Goal: Information Seeking & Learning: Stay updated

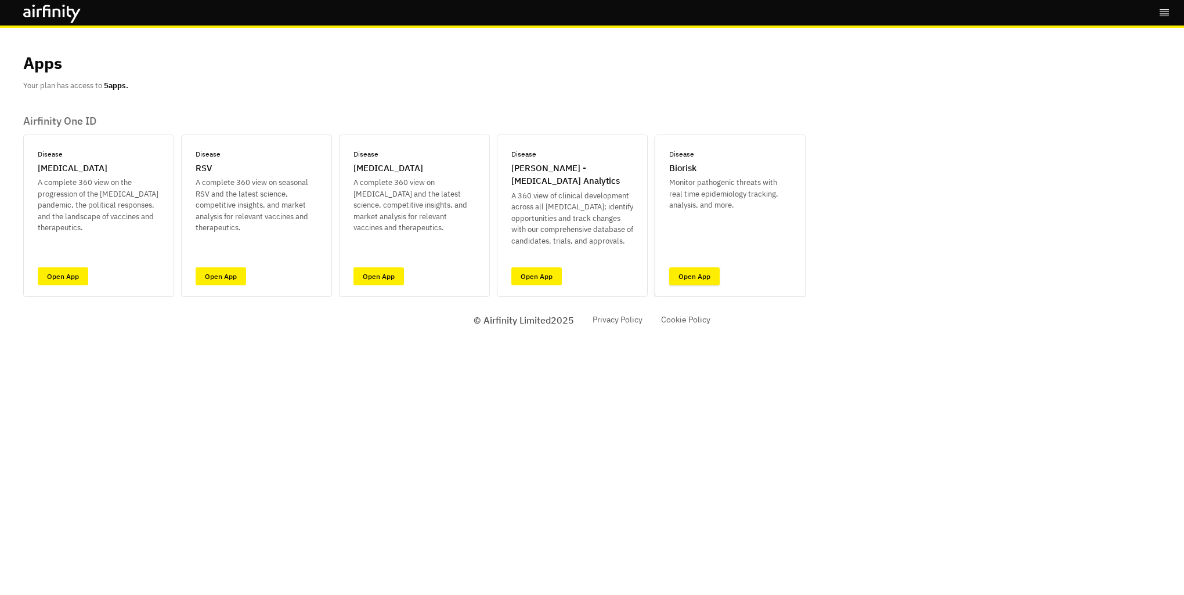
click at [695, 276] on link "Open App" at bounding box center [694, 276] width 50 height 18
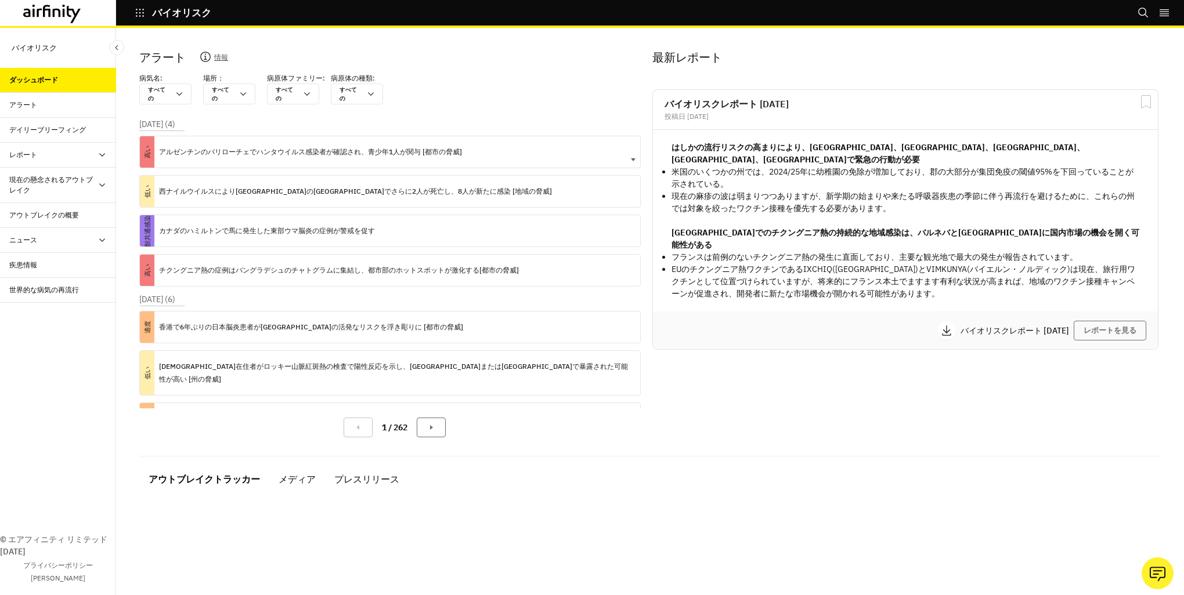
click at [504, 146] on div "高い アルゼンチンのバリローチェでハンタウイルス感染者が確認され、青少年1人が関与 [都市の脅威]" at bounding box center [389, 152] width 501 height 32
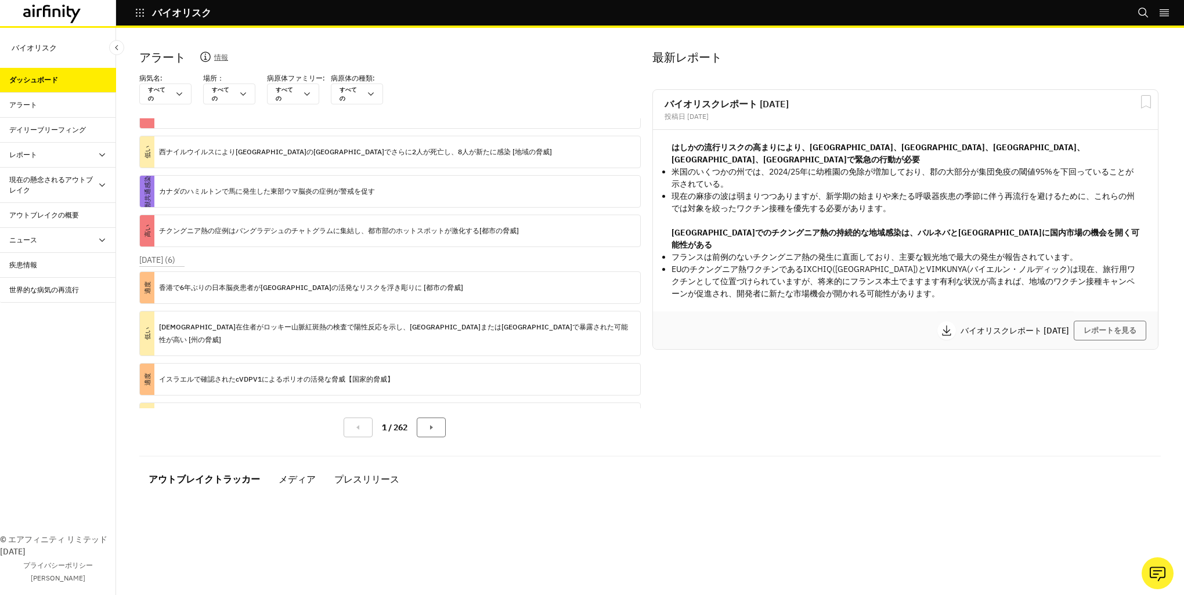
scroll to position [162, 0]
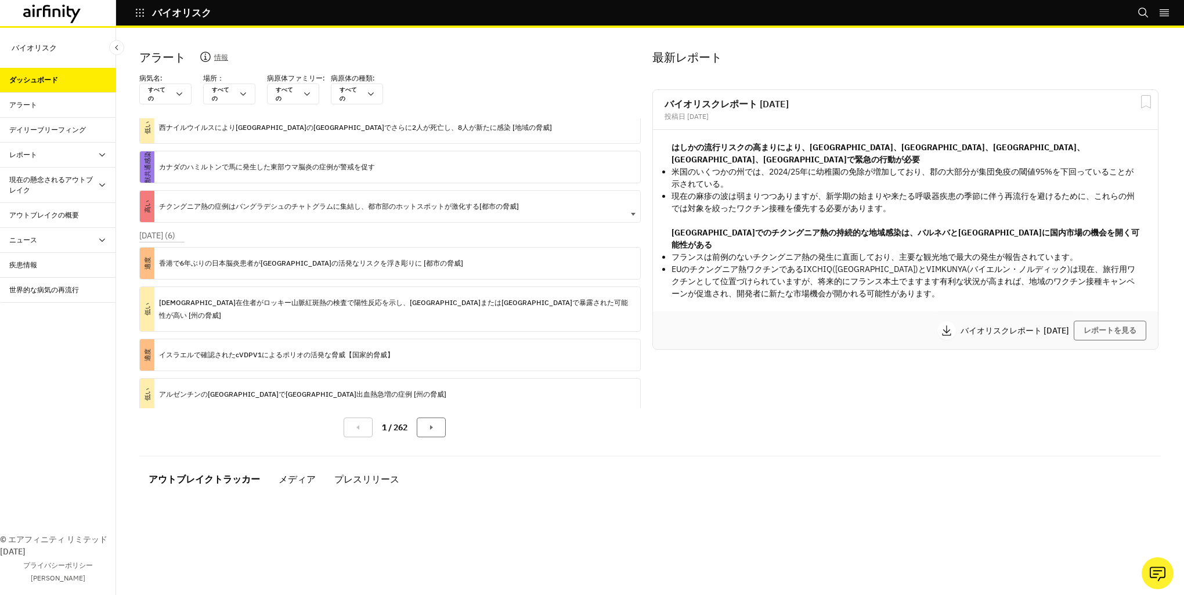
click at [520, 205] on div "高い チクングニア熱の症例はバングラデシュのチャトグラムに集結し、都市部のホットスポットが激化する[都市の脅威]" at bounding box center [389, 206] width 501 height 32
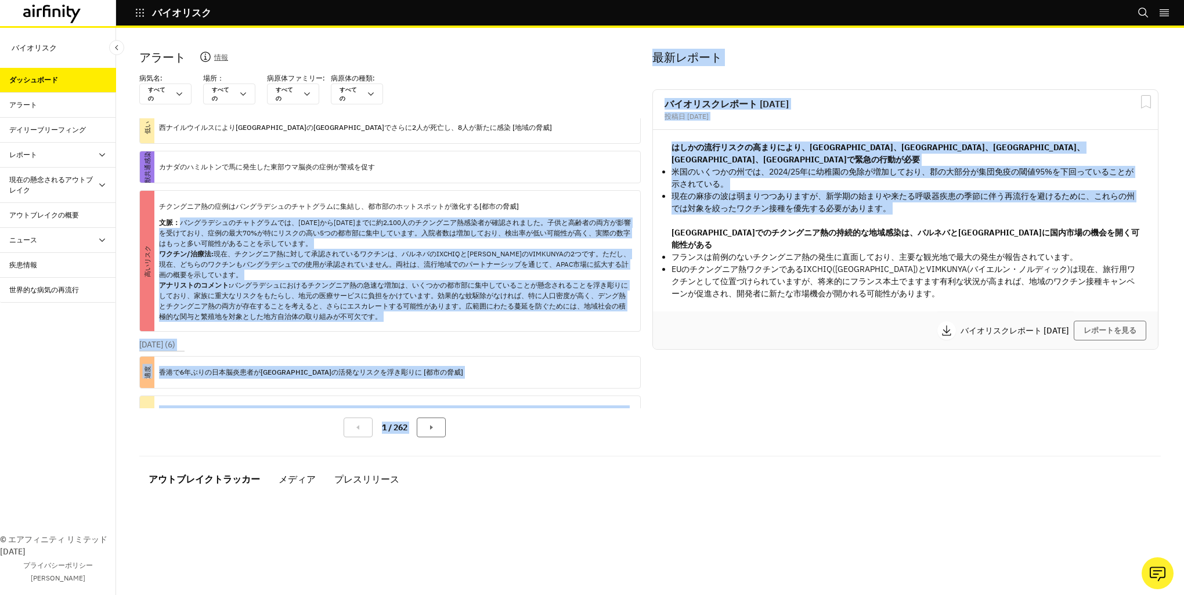
drag, startPoint x: 647, startPoint y: 209, endPoint x: 644, endPoint y: 246, distance: 37.2
click at [644, 246] on div "アラート 情報 病気名: すべての すべての 場所： すべての すべての 病原体ファミリー: すべての すべての 病原体の種類: すべての すべての 2025…" at bounding box center [649, 248] width 1021 height 398
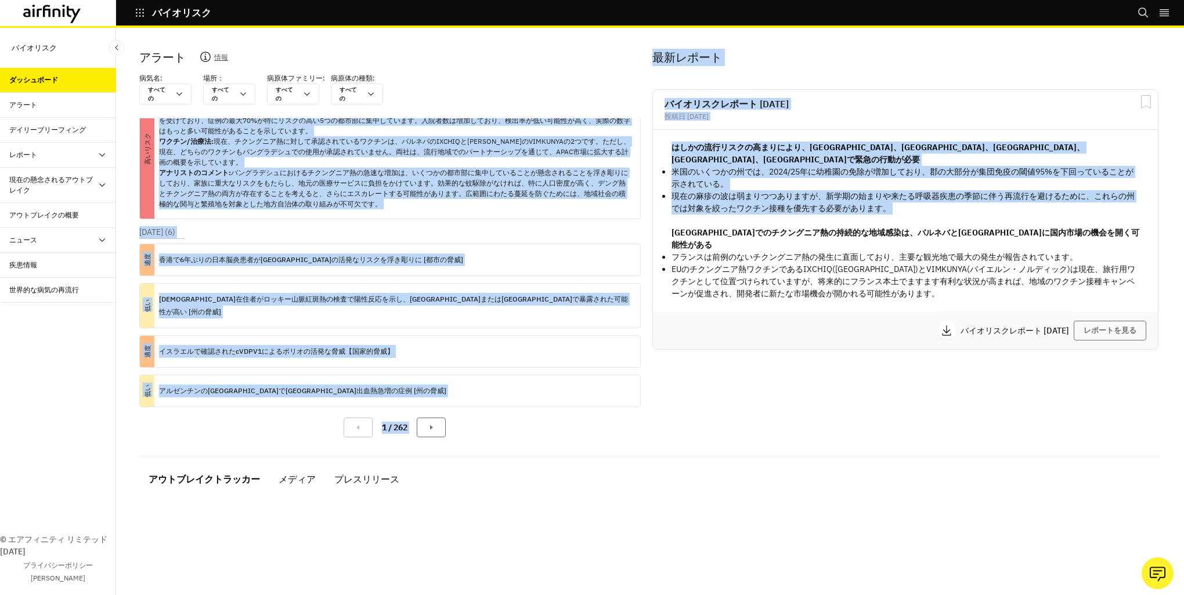
scroll to position [276, 0]
click at [554, 254] on div "適度 香港で6年ぶりの日本脳炎患者がフィリピンの活発なリスクを浮き彫りに [都市の脅威]" at bounding box center [389, 259] width 501 height 32
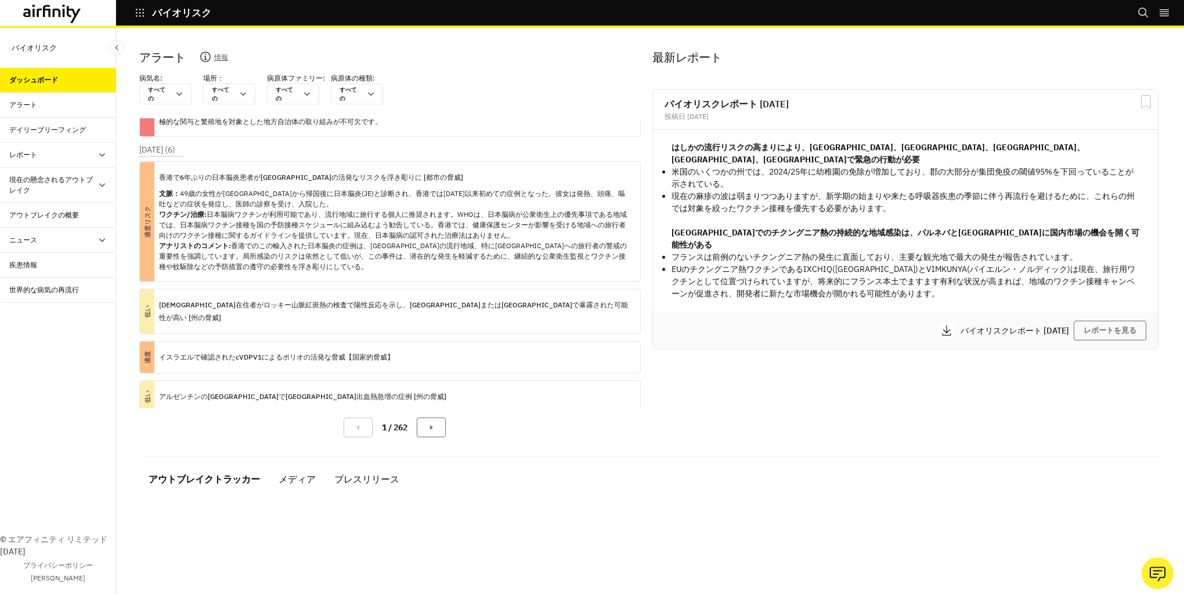
scroll to position [363, 0]
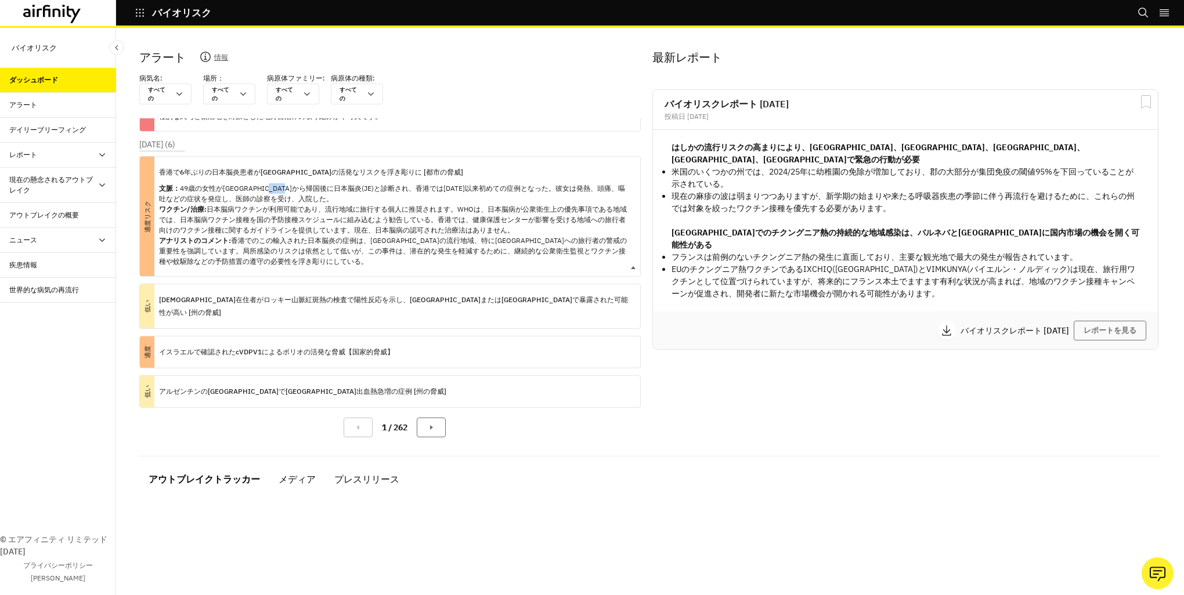
drag, startPoint x: 299, startPoint y: 184, endPoint x: 327, endPoint y: 191, distance: 28.9
click at [327, 191] on p "文脈： 49歳の女性がフィリピンから帰国後に日本脳炎(JE)と診断され、香港では2019年以来初めての症例となった。彼女は発熱、頭痛、嘔吐などの症状を発症し、…" at bounding box center [395, 225] width 472 height 84
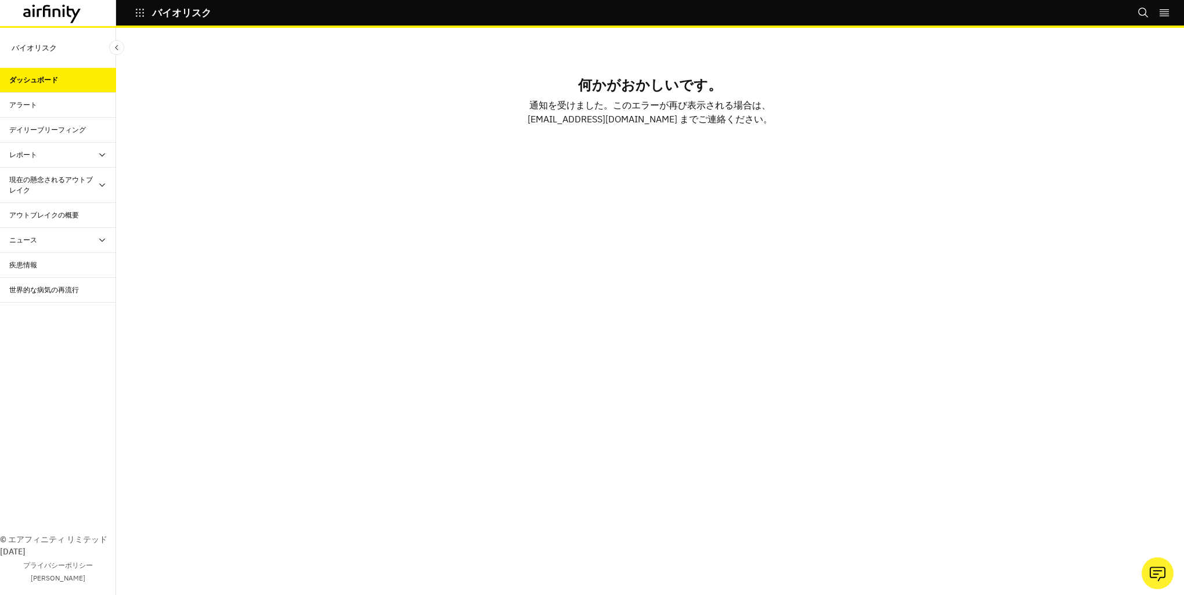
click at [45, 2] on div at bounding box center [58, 13] width 116 height 26
click at [48, 9] on icon at bounding box center [47, 11] width 8 height 12
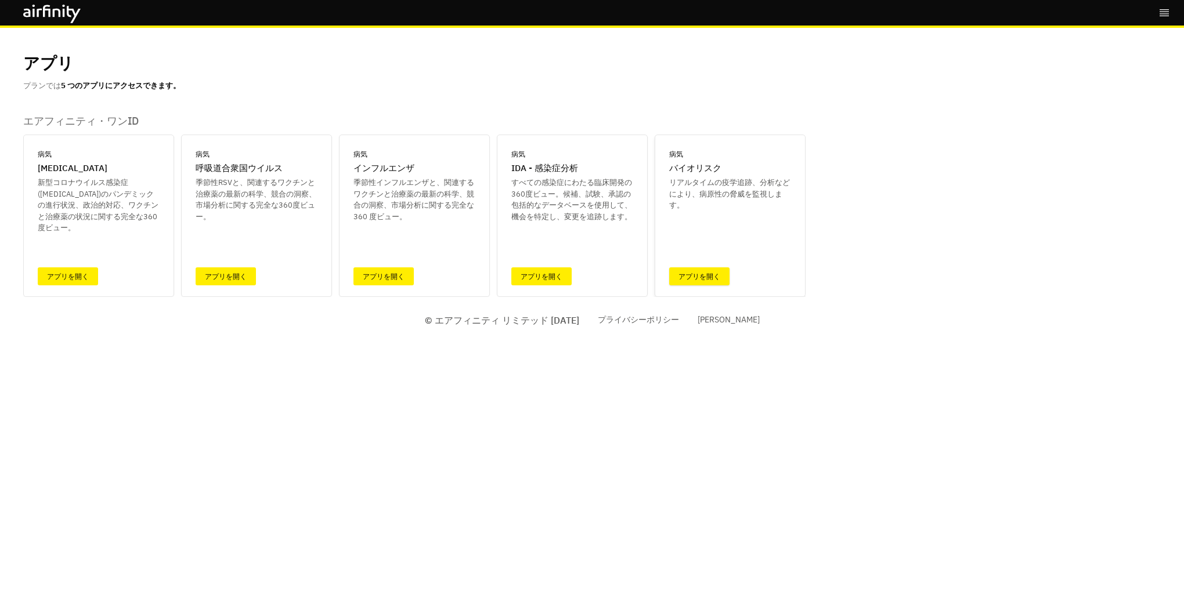
click at [707, 278] on link "アプリを開く" at bounding box center [699, 276] width 60 height 18
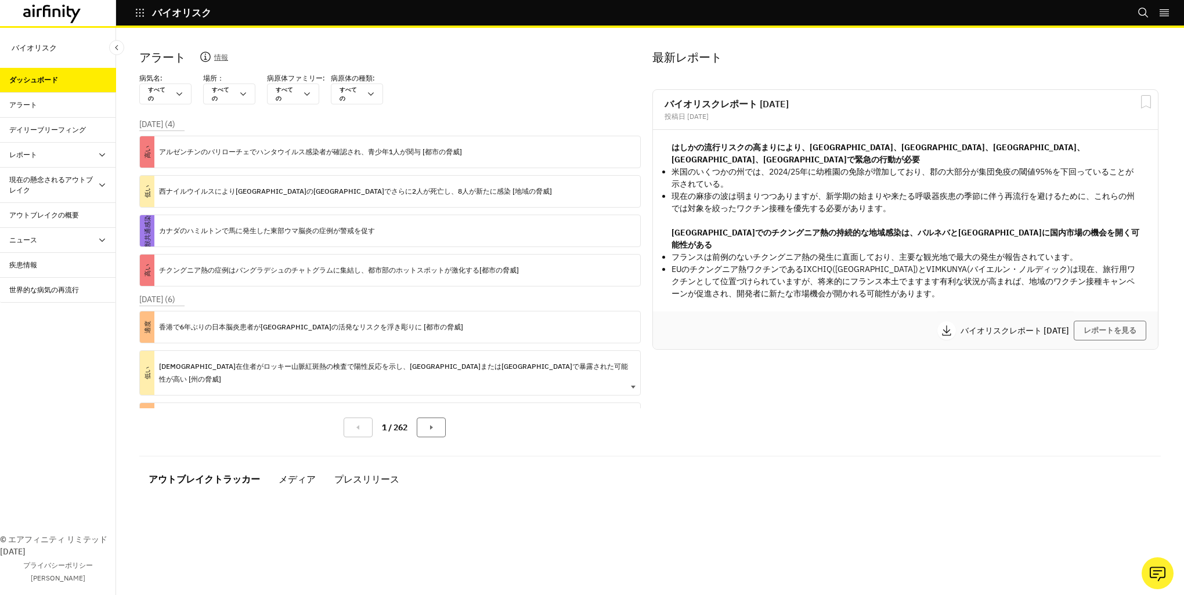
click at [551, 363] on p "[DEMOGRAPHIC_DATA]在住者がロッキー山脈紅斑熱の検査で陽性反応を示し、[GEOGRAPHIC_DATA]または[GEOGRAPHIC_DATA…" at bounding box center [395, 373] width 472 height 26
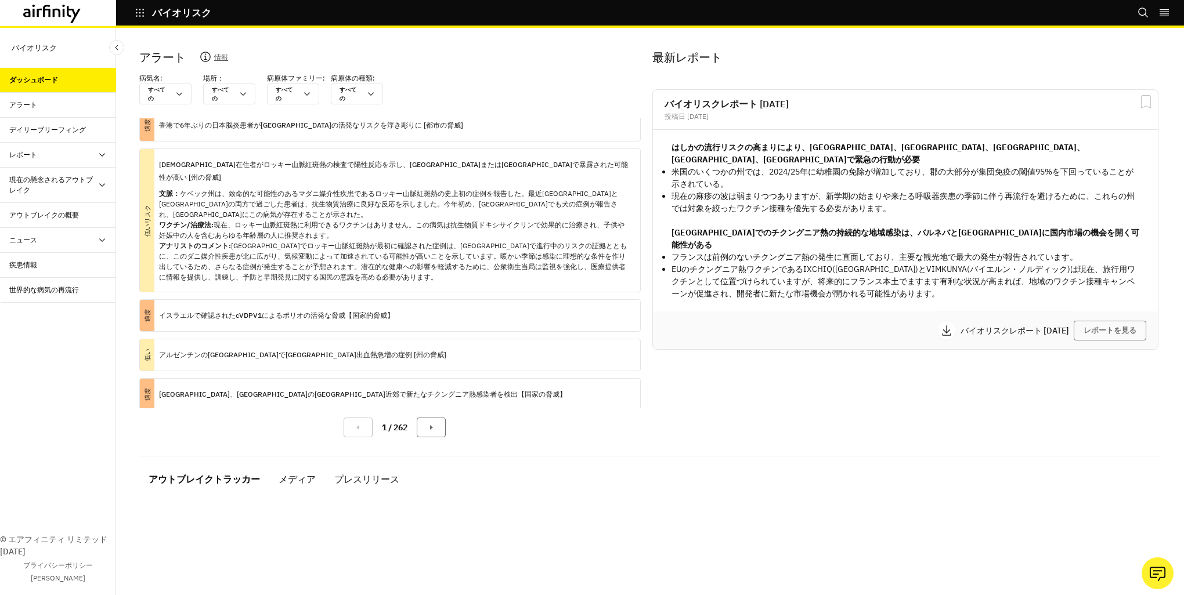
scroll to position [211, 0]
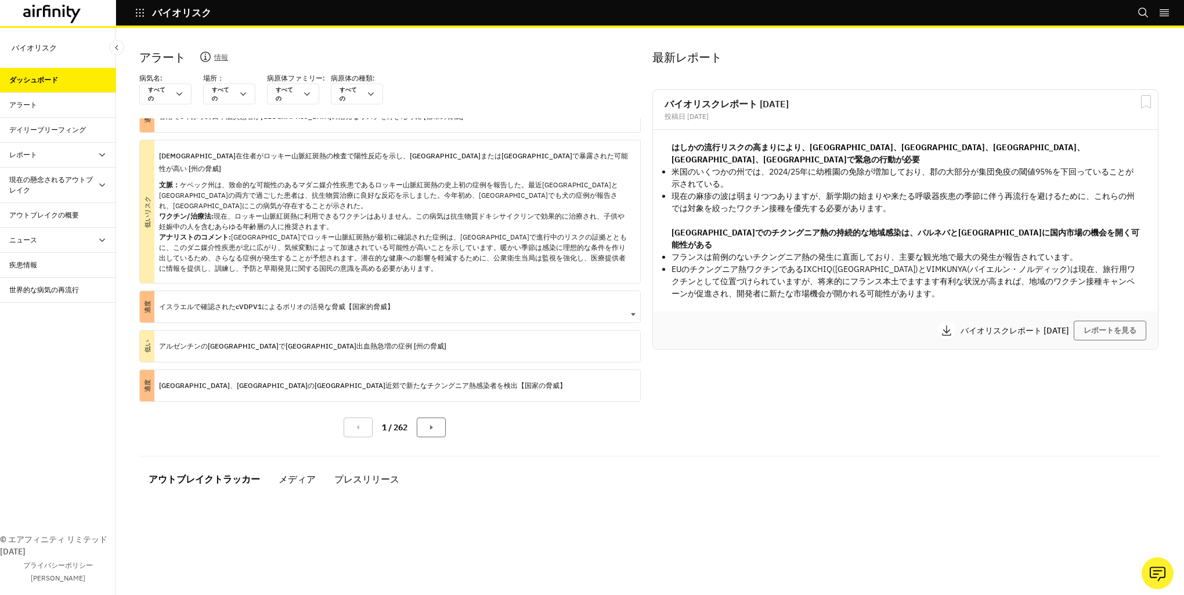
click at [454, 296] on div "適度 イスラエルで確認されたcVDPV1によるポリオの活発な脅威【国家的脅威】" at bounding box center [389, 307] width 501 height 32
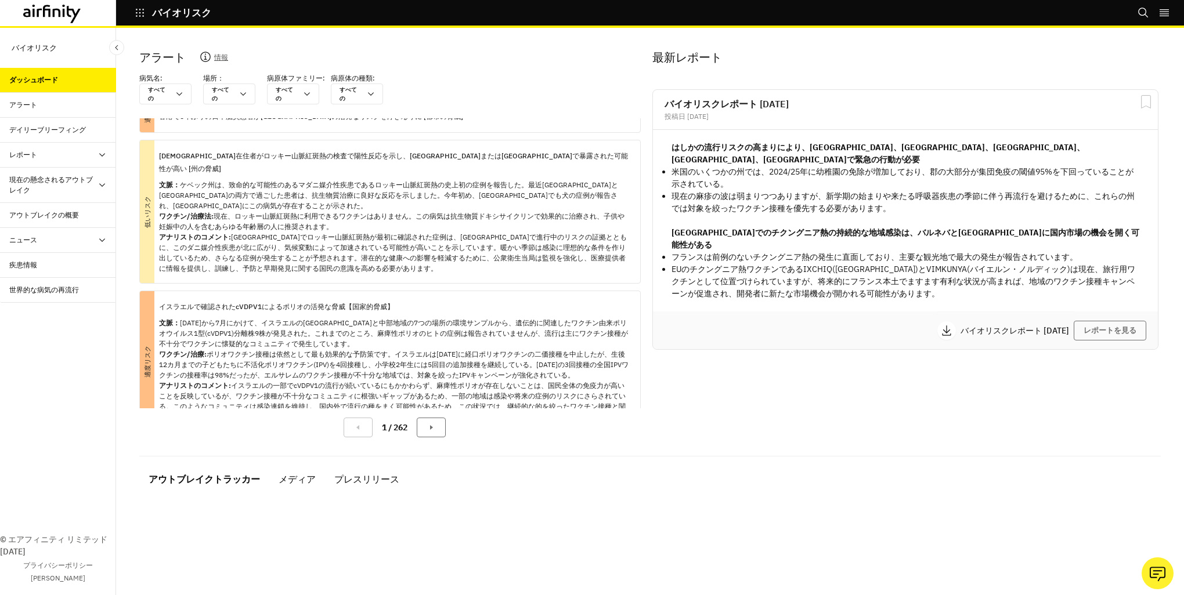
scroll to position [362, 0]
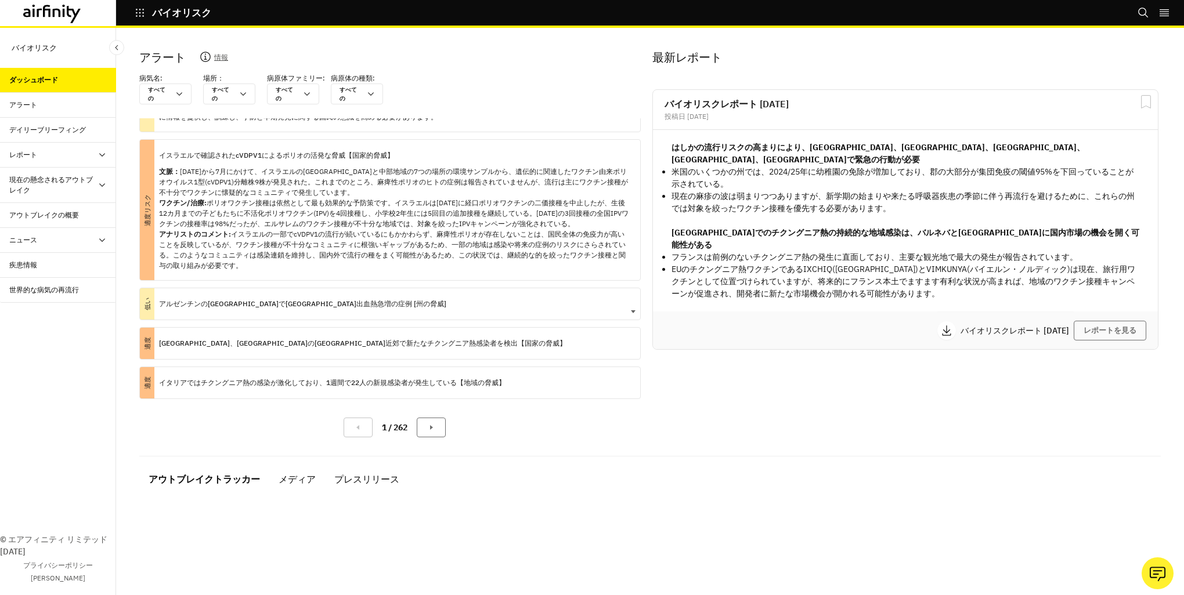
click at [454, 292] on div "低い [GEOGRAPHIC_DATA]の[GEOGRAPHIC_DATA]で[GEOGRAPHIC_DATA]出血熱急増の症例 [州の脅威]" at bounding box center [389, 304] width 501 height 32
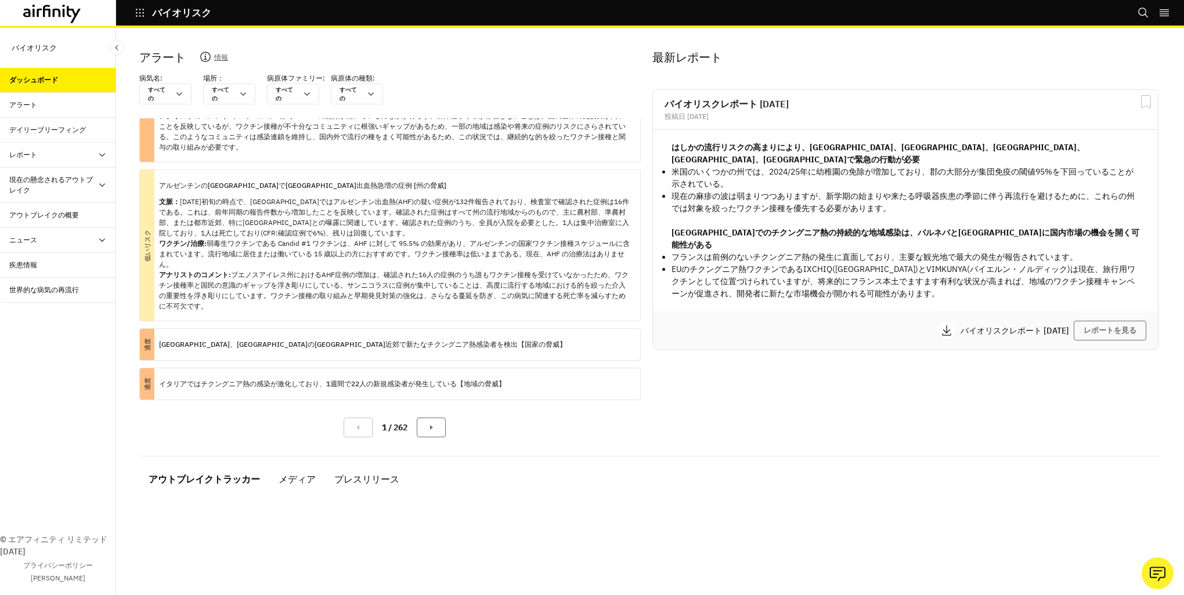
scroll to position [481, 0]
click at [381, 328] on div "[GEOGRAPHIC_DATA]、[GEOGRAPHIC_DATA]の[GEOGRAPHIC_DATA]近郊で新たなチクングニア熱感染者を検出【国家の脅威】" at bounding box center [362, 343] width 407 height 31
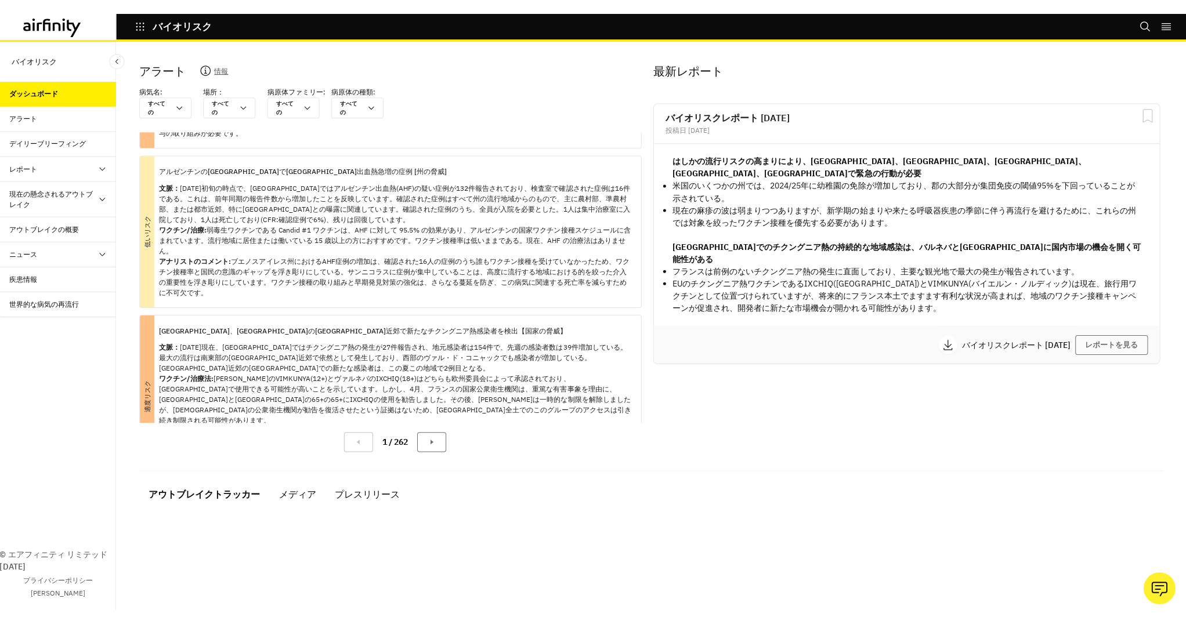
scroll to position [601, 0]
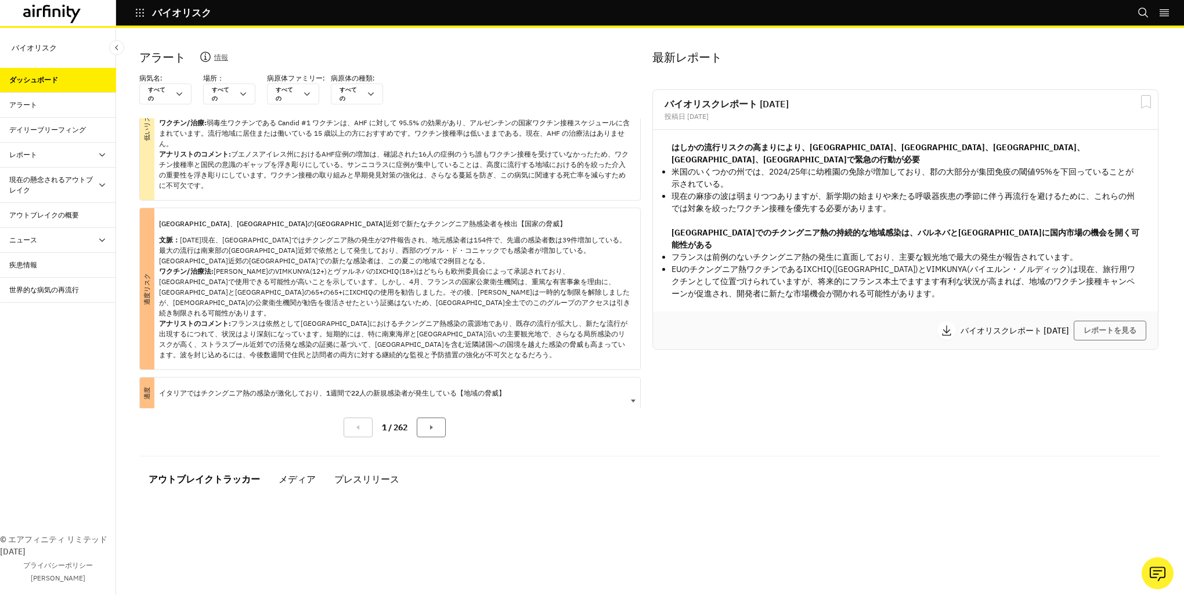
click at [378, 378] on div "イタリアではチクングニア熱の感染が激化しており、1週間で22人の新規感染者が発生している【地域の脅威】" at bounding box center [332, 393] width 346 height 31
